Goal: Transaction & Acquisition: Purchase product/service

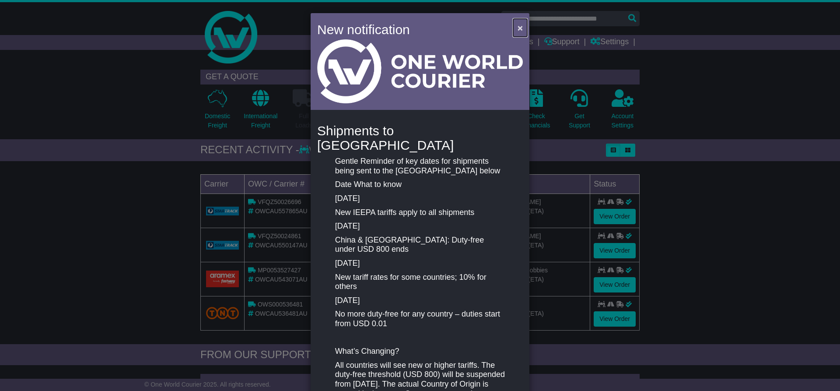
click at [520, 27] on span "×" at bounding box center [519, 28] width 5 height 10
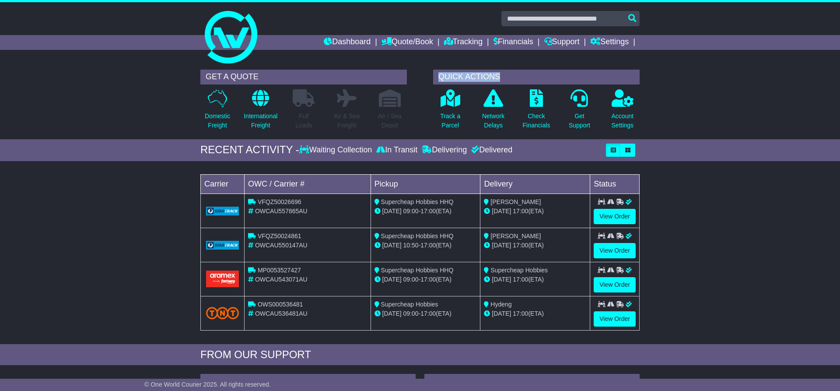
drag, startPoint x: 440, startPoint y: 75, endPoint x: 505, endPoint y: 76, distance: 65.2
click at [505, 76] on div "QUICK ACTIONS" at bounding box center [536, 77] width 206 height 15
drag, startPoint x: 438, startPoint y: 77, endPoint x: 506, endPoint y: 77, distance: 67.8
click at [506, 77] on div "QUICK ACTIONS" at bounding box center [536, 77] width 206 height 15
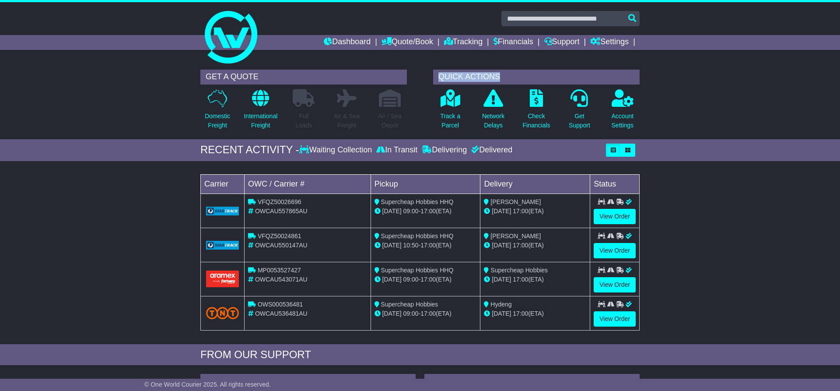
click at [500, 74] on div "QUICK ACTIONS" at bounding box center [536, 77] width 206 height 15
drag, startPoint x: 440, startPoint y: 76, endPoint x: 500, endPoint y: 76, distance: 59.5
click at [500, 76] on div "QUICK ACTIONS" at bounding box center [536, 77] width 206 height 15
click at [501, 76] on div "QUICK ACTIONS" at bounding box center [536, 77] width 206 height 15
drag, startPoint x: 438, startPoint y: 76, endPoint x: 503, endPoint y: 75, distance: 65.2
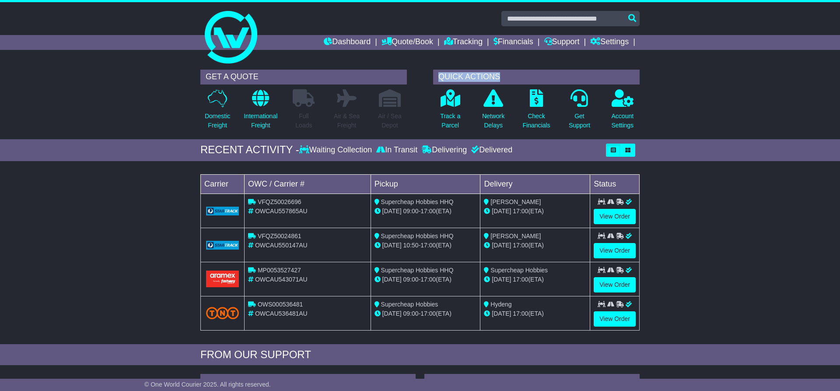
click at [503, 75] on div "QUICK ACTIONS" at bounding box center [536, 77] width 206 height 15
drag, startPoint x: 438, startPoint y: 75, endPoint x: 507, endPoint y: 75, distance: 69.1
click at [507, 75] on div "QUICK ACTIONS" at bounding box center [536, 77] width 206 height 15
click at [257, 114] on p "International Freight" at bounding box center [261, 121] width 34 height 18
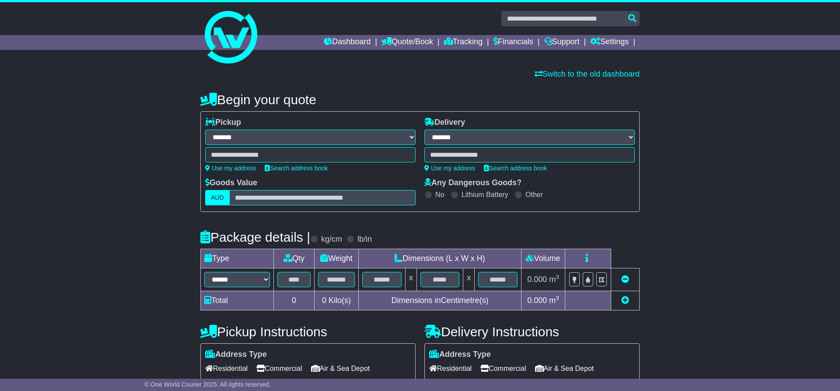
select select "**"
click at [238, 168] on link "Use my address" at bounding box center [230, 167] width 51 height 7
type input "**********"
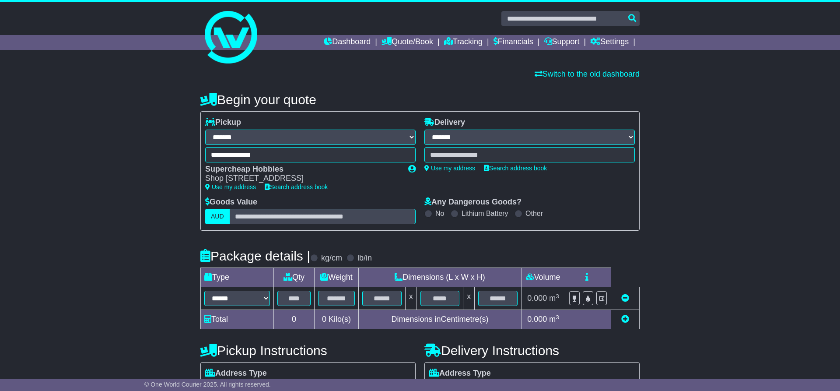
click at [515, 156] on div at bounding box center [529, 154] width 210 height 15
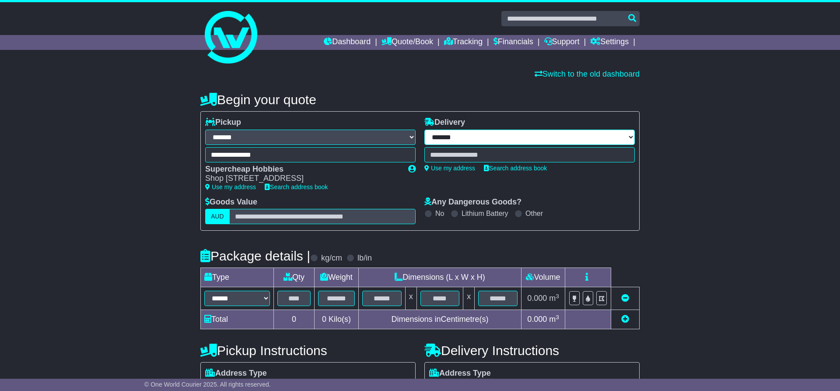
select select "***"
click option "**********" at bounding box center [0, 0] width 0 height 0
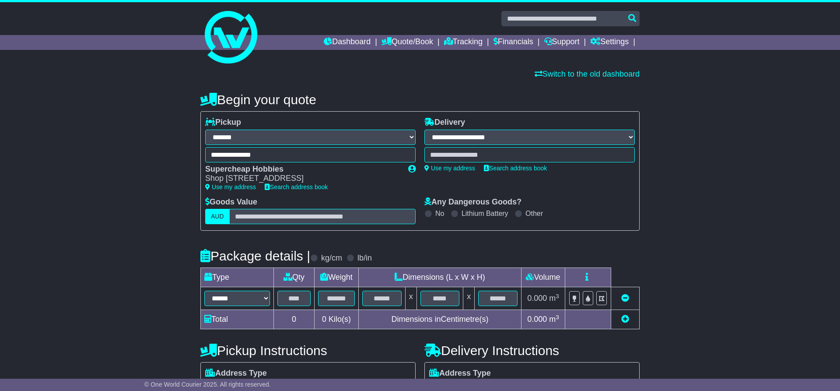
click at [450, 155] on div at bounding box center [529, 154] width 210 height 15
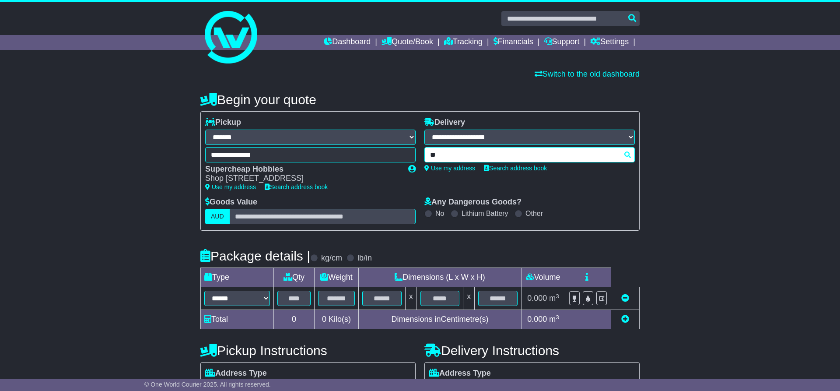
type input "*"
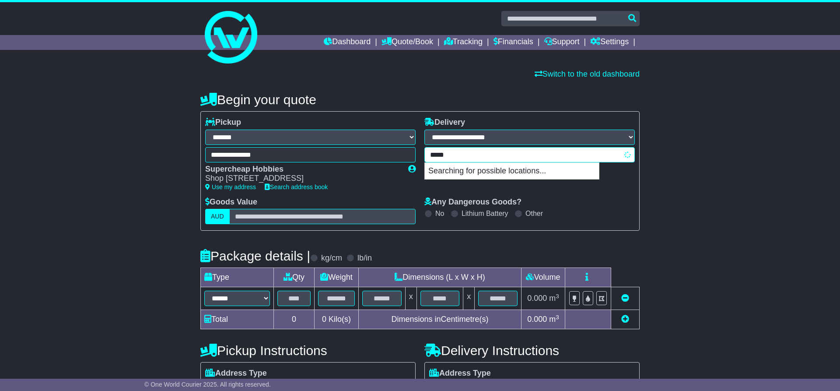
type input "****"
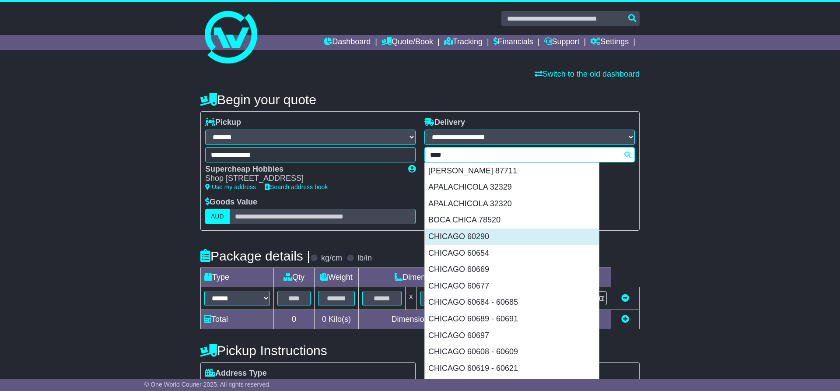
click at [465, 236] on div "CHICAGO 60290" at bounding box center [512, 236] width 174 height 17
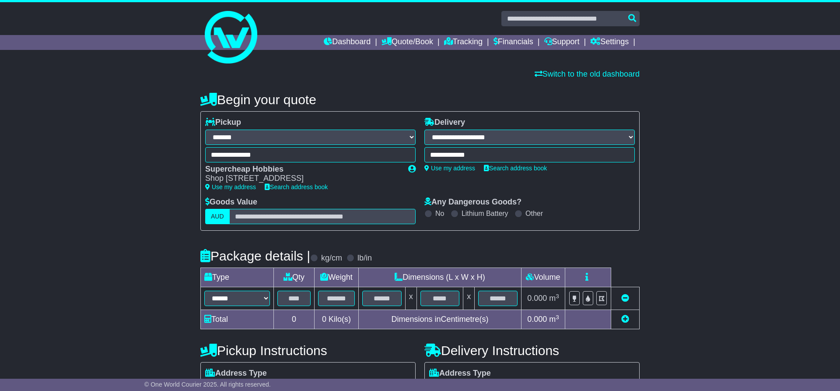
type input "**********"
click at [204, 290] on select "****** ****** *** ******** ***** **** **** ****** *** *******" at bounding box center [237, 297] width 66 height 15
select select "****"
click option "******" at bounding box center [0, 0] width 0 height 0
click at [295, 294] on input "text" at bounding box center [293, 297] width 33 height 15
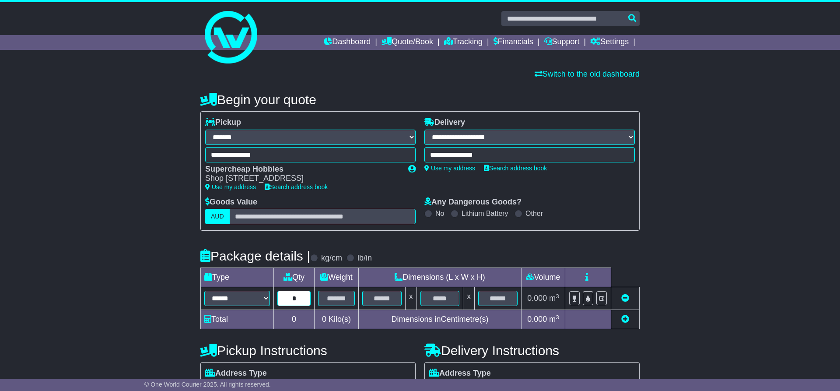
type input "*"
type input "**"
type input "***"
type input "**"
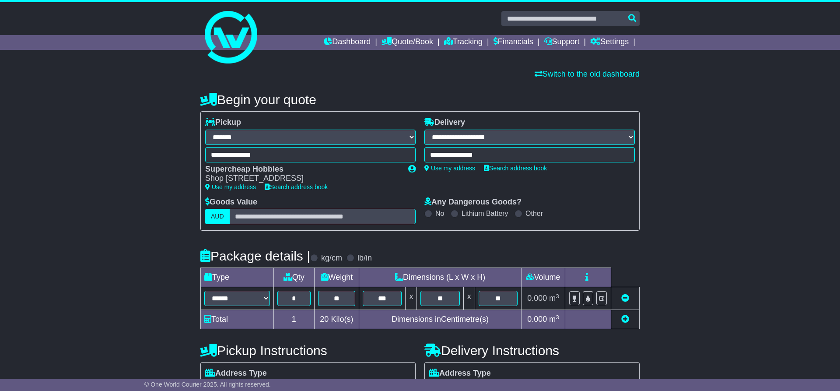
scroll to position [108, 0]
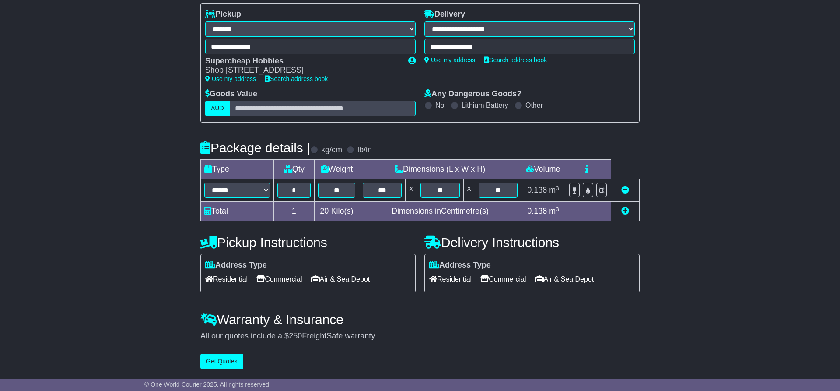
click at [451, 276] on span "Residential" at bounding box center [450, 279] width 42 height 14
click at [225, 362] on button "Get Quotes" at bounding box center [221, 360] width 43 height 15
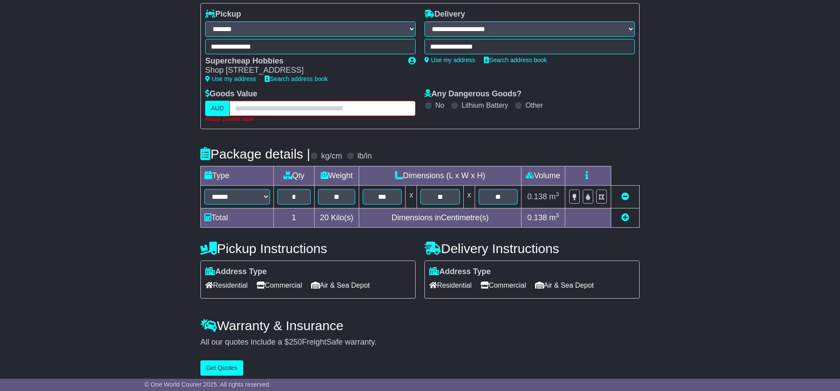
click at [292, 111] on input "text" at bounding box center [322, 108] width 186 height 15
type input "***"
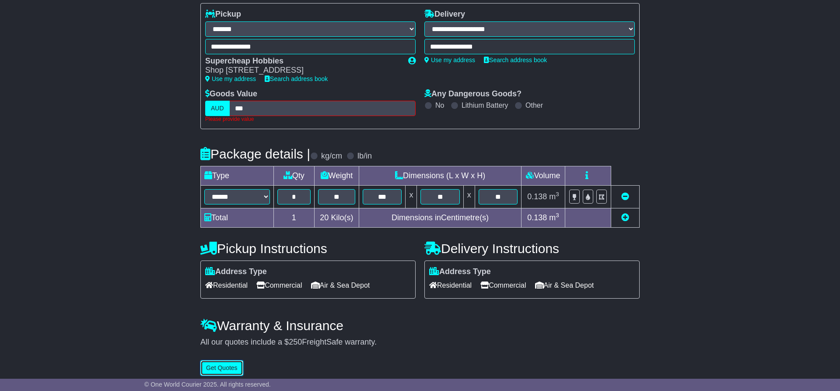
click at [229, 368] on button "Get Quotes" at bounding box center [221, 367] width 43 height 15
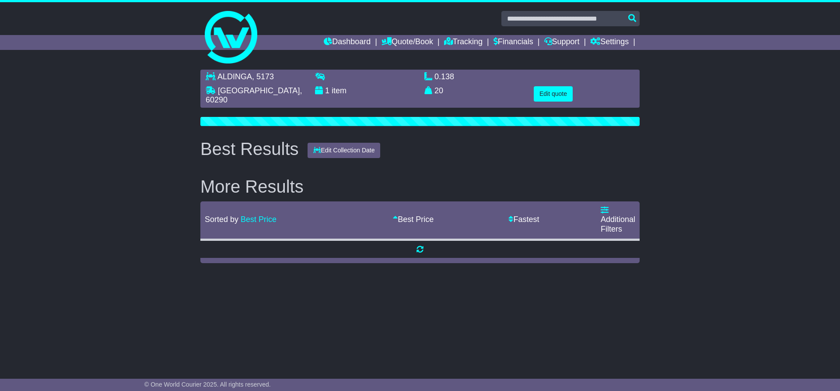
scroll to position [0, 0]
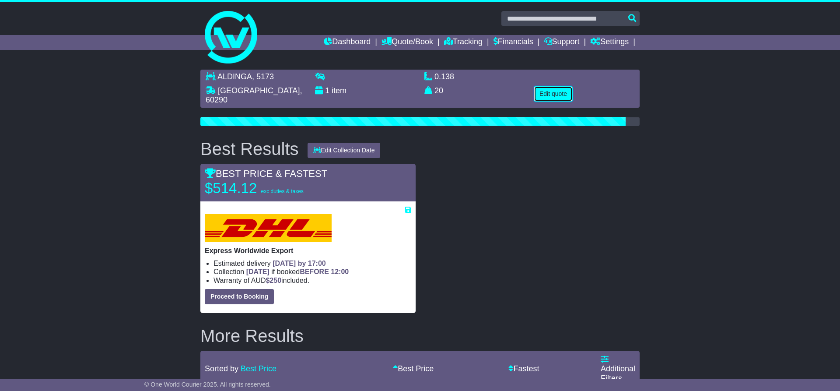
click at [552, 91] on button "Edit quote" at bounding box center [553, 93] width 39 height 15
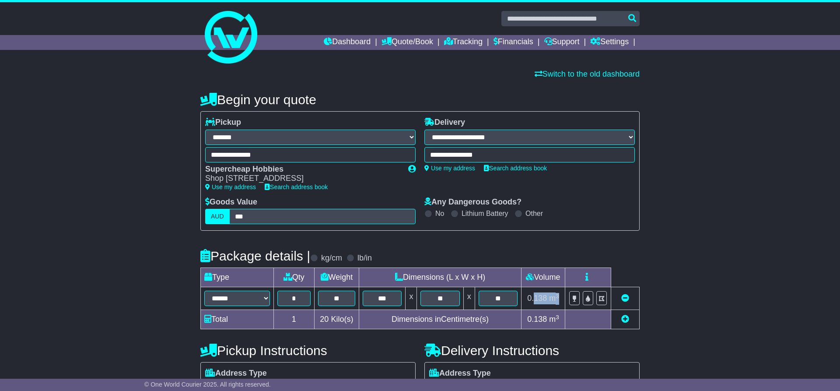
drag, startPoint x: 535, startPoint y: 299, endPoint x: 561, endPoint y: 299, distance: 25.8
click at [561, 299] on td "0.138 m 3 ft 3" at bounding box center [543, 298] width 44 height 23
click at [720, 283] on div "**********" at bounding box center [420, 349] width 840 height 530
drag, startPoint x: 535, startPoint y: 297, endPoint x: 560, endPoint y: 298, distance: 25.4
click at [560, 298] on td "0.138 m 3 ft 3" at bounding box center [543, 298] width 44 height 23
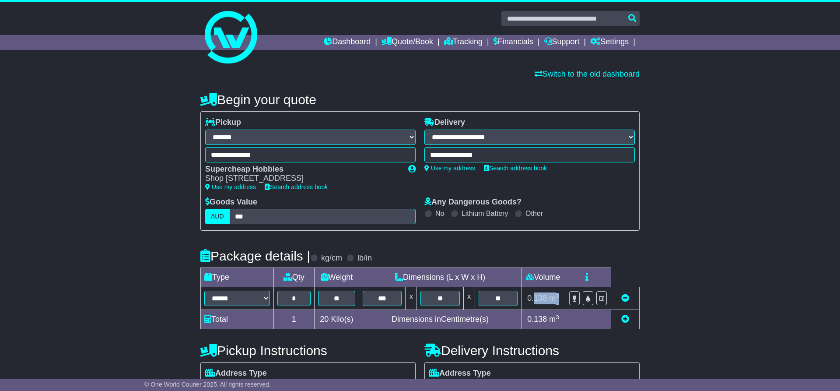
drag, startPoint x: 688, startPoint y: 252, endPoint x: 676, endPoint y: 262, distance: 14.9
click at [688, 252] on div "**********" at bounding box center [420, 349] width 840 height 530
drag, startPoint x: 534, startPoint y: 297, endPoint x: 558, endPoint y: 301, distance: 24.8
click at [558, 301] on td "0.138 m 3 ft 3" at bounding box center [543, 298] width 44 height 23
click at [678, 248] on div "**********" at bounding box center [420, 349] width 840 height 530
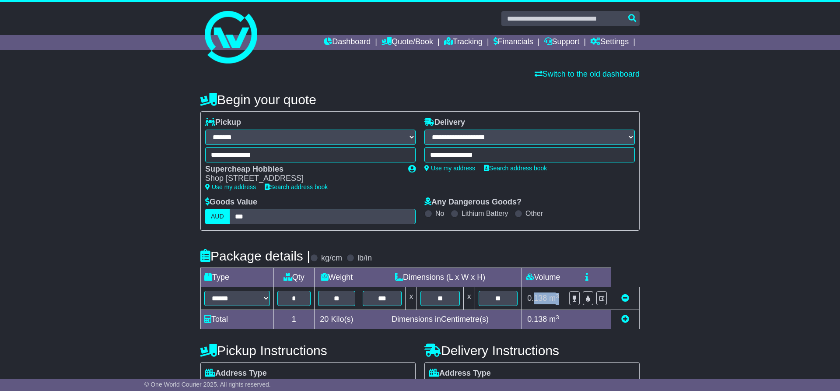
drag, startPoint x: 535, startPoint y: 294, endPoint x: 559, endPoint y: 295, distance: 23.6
click at [559, 295] on td "0.138 m 3 ft 3" at bounding box center [543, 298] width 44 height 23
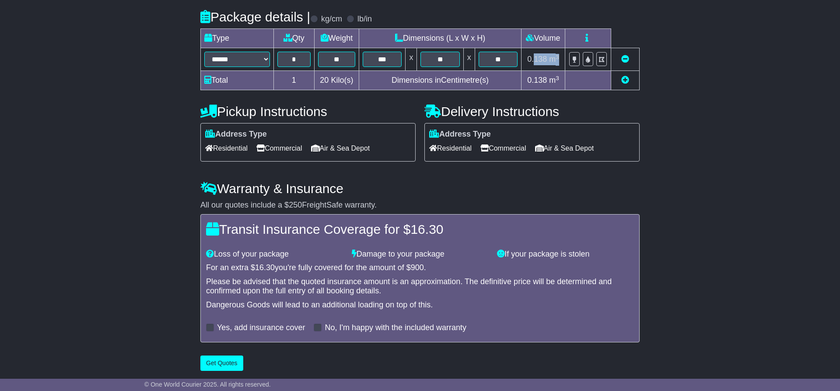
scroll to position [242, 0]
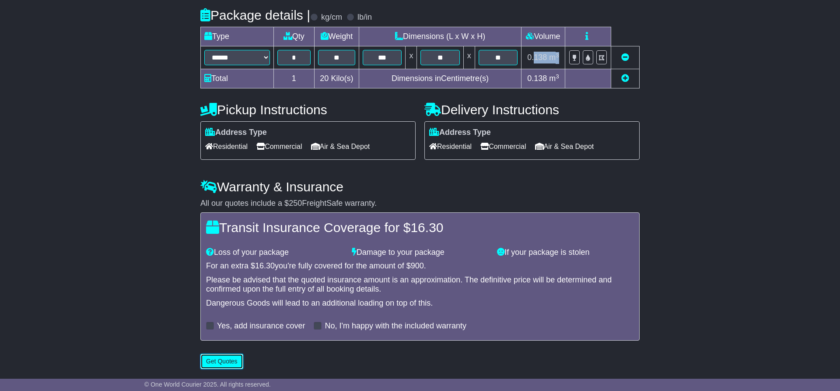
click at [220, 361] on button "Get Quotes" at bounding box center [221, 360] width 43 height 15
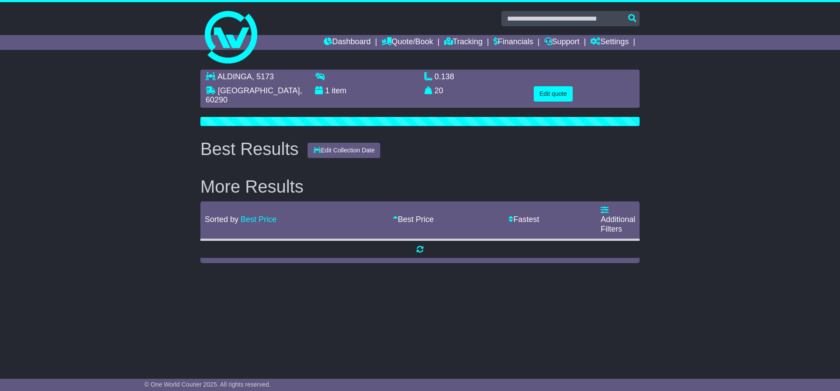
scroll to position [0, 0]
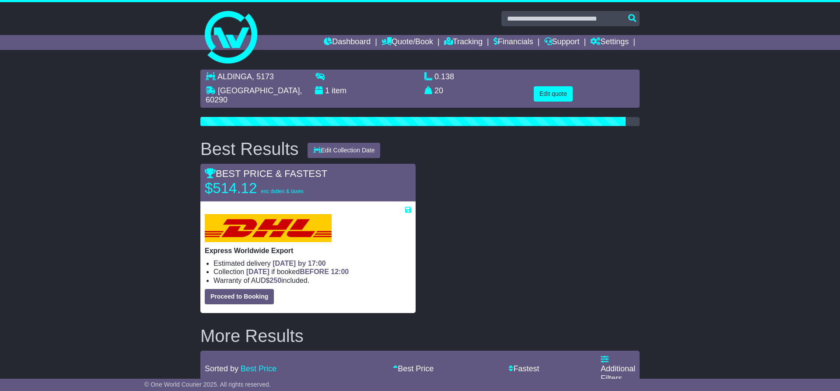
drag, startPoint x: 206, startPoint y: 247, endPoint x: 320, endPoint y: 276, distance: 117.6
click at [320, 276] on div "Express Worldwide Export Estimated delivery 19th Aug 2025 by 17:00 Collection T…" at bounding box center [308, 259] width 206 height 90
click at [311, 252] on div "Express Worldwide Export Estimated delivery 19th Aug 2025 by 17:00 Collection T…" at bounding box center [308, 259] width 206 height 90
drag, startPoint x: 204, startPoint y: 247, endPoint x: 326, endPoint y: 276, distance: 125.4
click at [326, 284] on div "Express Worldwide Export Estimated delivery 19th Aug 2025 by 17:00 Collection T…" at bounding box center [307, 257] width 215 height 112
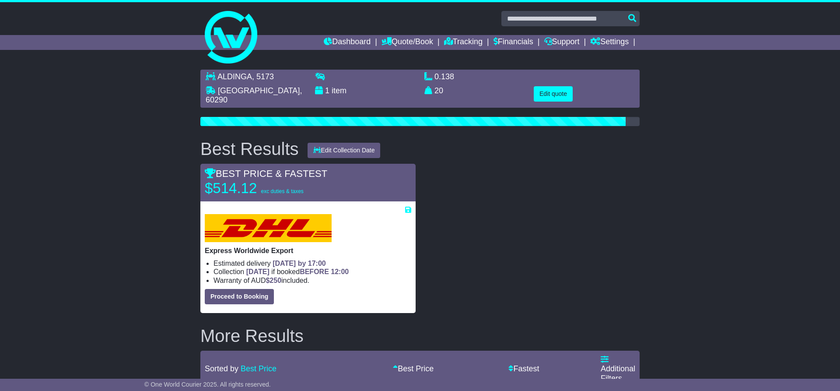
click at [310, 248] on div "Express Worldwide Export Estimated delivery 19th Aug 2025 by 17:00 Collection T…" at bounding box center [308, 259] width 206 height 90
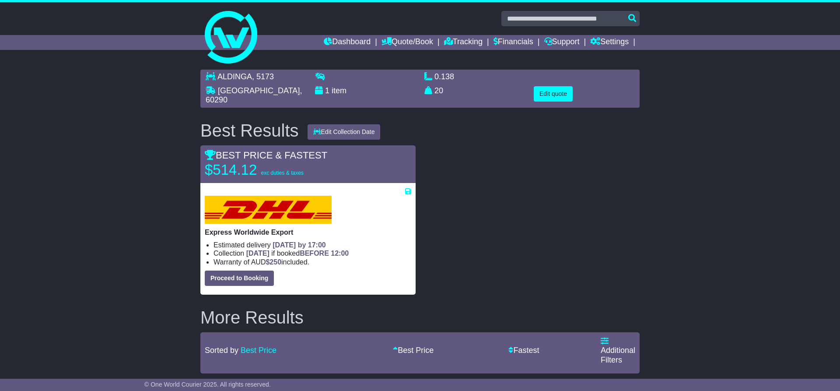
drag, startPoint x: 210, startPoint y: 229, endPoint x: 323, endPoint y: 262, distance: 117.2
click at [323, 262] on div "Express Worldwide Export Estimated delivery 19th Aug 2025 by 17:00 Collection T…" at bounding box center [307, 239] width 215 height 112
click at [302, 228] on p "Express Worldwide Export" at bounding box center [308, 232] width 206 height 8
drag, startPoint x: 206, startPoint y: 231, endPoint x: 324, endPoint y: 259, distance: 121.3
click at [324, 259] on div "Express Worldwide Export Estimated delivery 19th Aug 2025 by 17:00 Collection T…" at bounding box center [308, 241] width 206 height 90
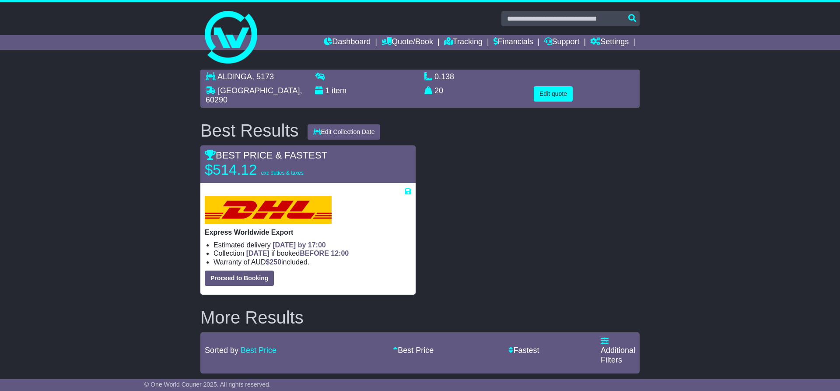
click at [206, 228] on p "Express Worldwide Export" at bounding box center [308, 232] width 206 height 8
drag, startPoint x: 206, startPoint y: 228, endPoint x: 330, endPoint y: 259, distance: 127.4
click at [330, 259] on div "Express Worldwide Export Estimated delivery 19th Aug 2025 by 17:00 Collection T…" at bounding box center [308, 241] width 206 height 90
click at [302, 228] on p "Express Worldwide Export" at bounding box center [308, 232] width 206 height 8
drag, startPoint x: 205, startPoint y: 228, endPoint x: 321, endPoint y: 259, distance: 119.8
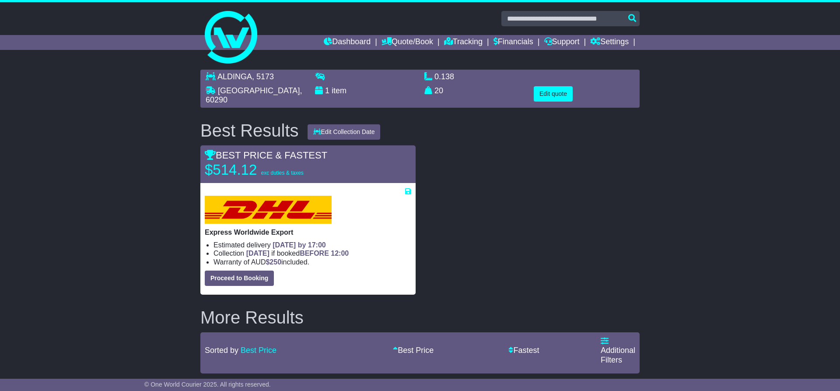
click at [321, 259] on div "Express Worldwide Export Estimated delivery 19th Aug 2025 by 17:00 Collection T…" at bounding box center [308, 241] width 206 height 90
click at [298, 228] on p "Express Worldwide Export" at bounding box center [308, 232] width 206 height 8
drag, startPoint x: 205, startPoint y: 229, endPoint x: 332, endPoint y: 258, distance: 130.9
click at [332, 258] on div "Express Worldwide Export Estimated delivery 19th Aug 2025 by 17:00 Collection T…" at bounding box center [308, 241] width 206 height 90
click at [303, 230] on p "Express Worldwide Export" at bounding box center [308, 232] width 206 height 8
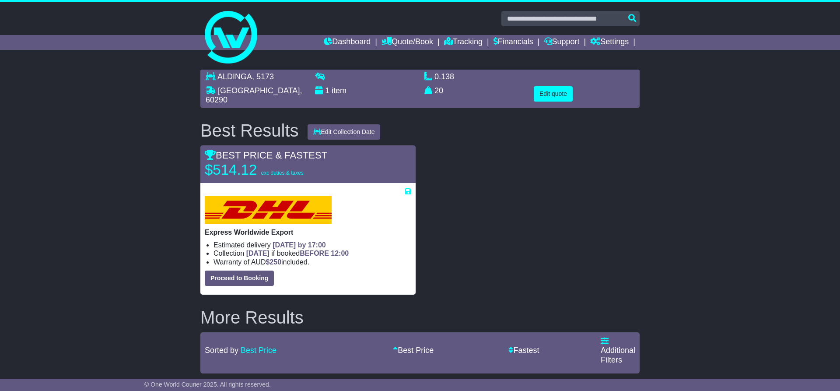
drag, startPoint x: 204, startPoint y: 228, endPoint x: 319, endPoint y: 259, distance: 118.9
click at [319, 259] on div "Express Worldwide Export Estimated delivery 19th Aug 2025 by 17:00 Collection T…" at bounding box center [307, 239] width 215 height 112
click at [297, 232] on p "Express Worldwide Export" at bounding box center [308, 232] width 206 height 8
drag, startPoint x: 205, startPoint y: 227, endPoint x: 359, endPoint y: 260, distance: 157.5
click at [359, 260] on div "Express Worldwide Export Estimated delivery 19th Aug 2025 by 17:00 Collection T…" at bounding box center [308, 241] width 206 height 90
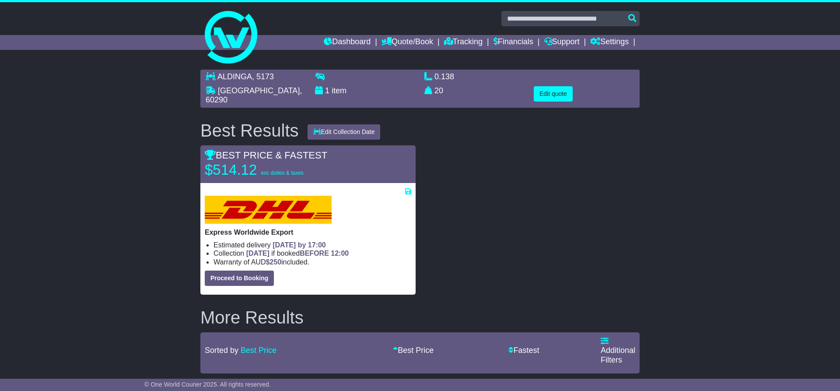
click at [329, 258] on li "Warranty of AUD $ 250 included." at bounding box center [312, 262] width 198 height 8
drag, startPoint x: 206, startPoint y: 228, endPoint x: 329, endPoint y: 257, distance: 126.3
click at [330, 259] on div "Express Worldwide Export Estimated delivery 19th Aug 2025 by 17:00 Collection T…" at bounding box center [308, 241] width 206 height 90
drag, startPoint x: 207, startPoint y: 166, endPoint x: 257, endPoint y: 165, distance: 50.3
click at [257, 165] on p "$514.12 exc duties & taxes" at bounding box center [259, 169] width 109 height 17
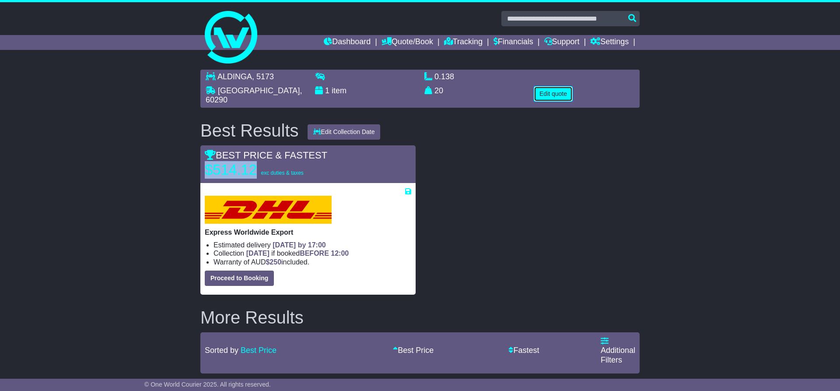
click at [549, 94] on button "Edit quote" at bounding box center [553, 93] width 39 height 15
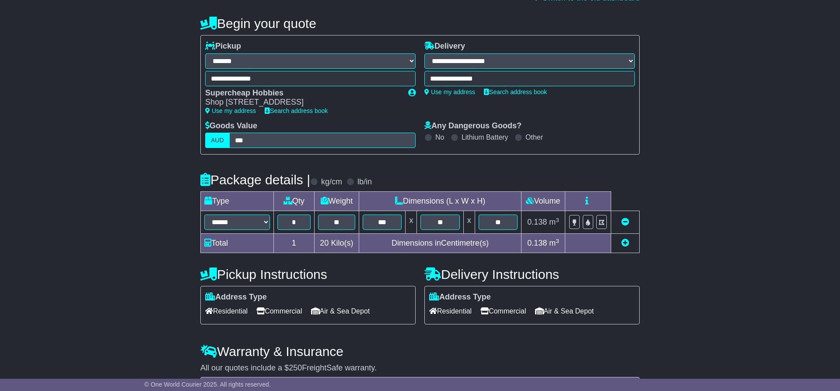
scroll to position [89, 0]
